Goal: Find specific page/section: Find specific page/section

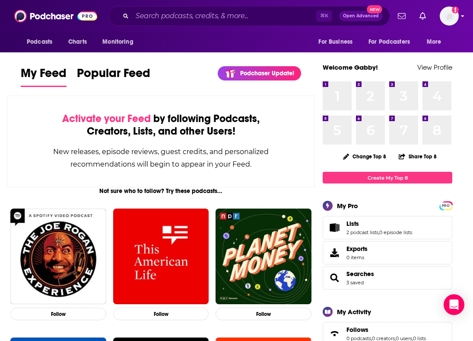
click at [462, 21] on div "Show profile menu" at bounding box center [462, 17] width 3 height 10
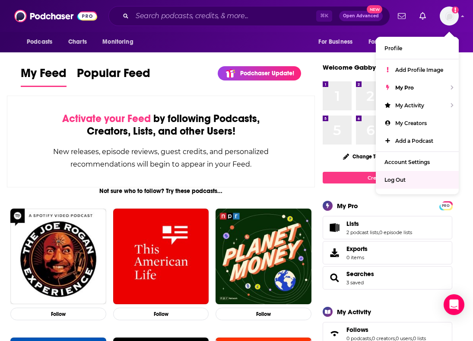
click at [378, 238] on span "Lists 2 podcast lists , 0 episode lists" at bounding box center [388, 227] width 130 height 23
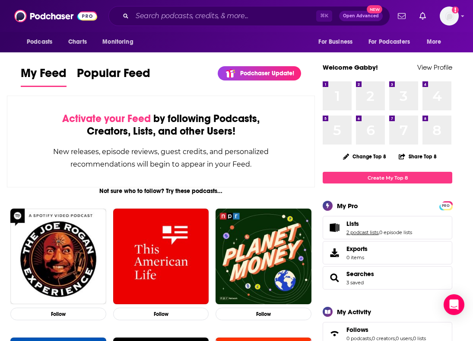
click at [371, 232] on link "2 podcast lists" at bounding box center [363, 232] width 32 height 6
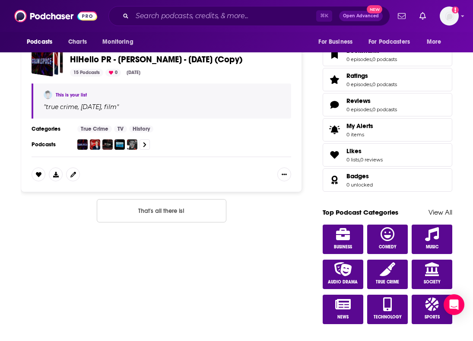
scroll to position [243, 0]
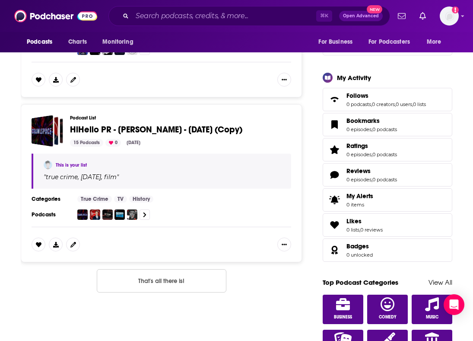
click at [198, 130] on span "HiHello PR - [PERSON_NAME] - [DATE] (Copy)" at bounding box center [156, 129] width 172 height 11
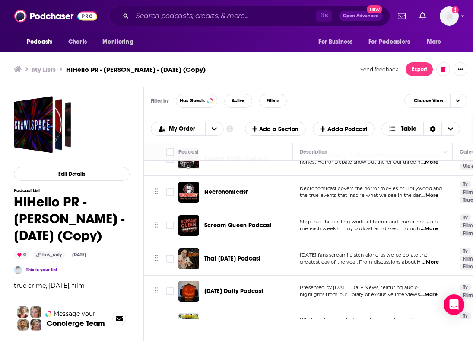
scroll to position [345, 0]
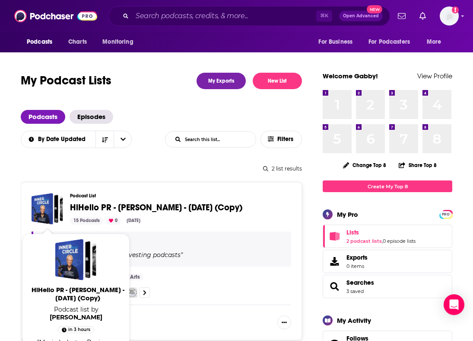
click at [41, 211] on div "HiHello PR - Jonathan Gordon - Oct. 14, 2025 (Copy)" at bounding box center [43, 209] width 22 height 32
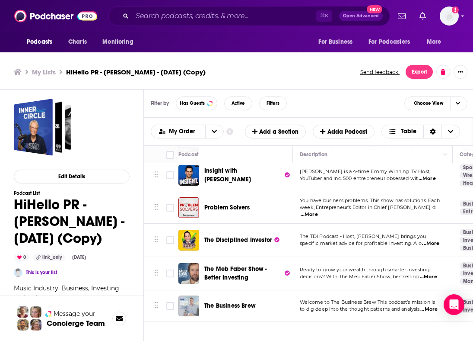
scroll to position [3, 0]
